Goal: Task Accomplishment & Management: Manage account settings

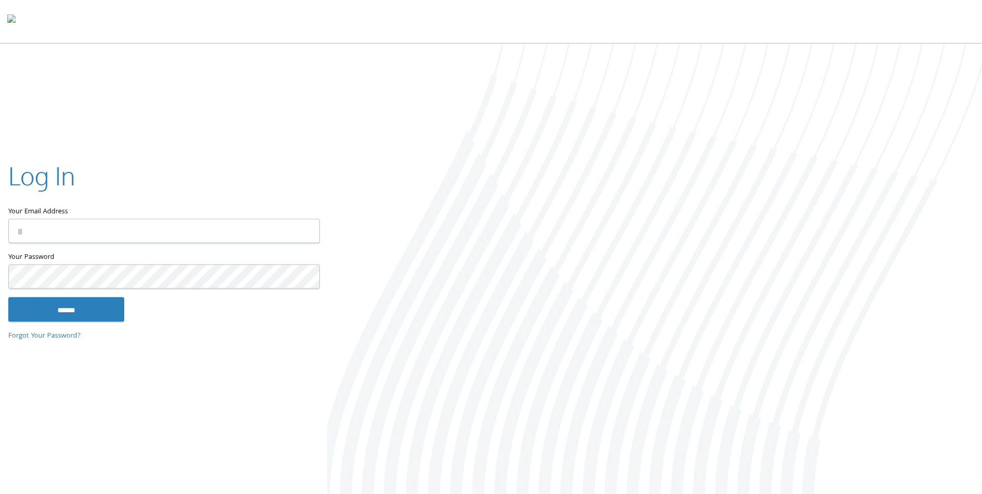
type input "**********"
click at [102, 308] on input "******" at bounding box center [66, 309] width 116 height 25
type input "**********"
click at [53, 299] on input "******" at bounding box center [66, 310] width 116 height 25
